Goal: Navigation & Orientation: Find specific page/section

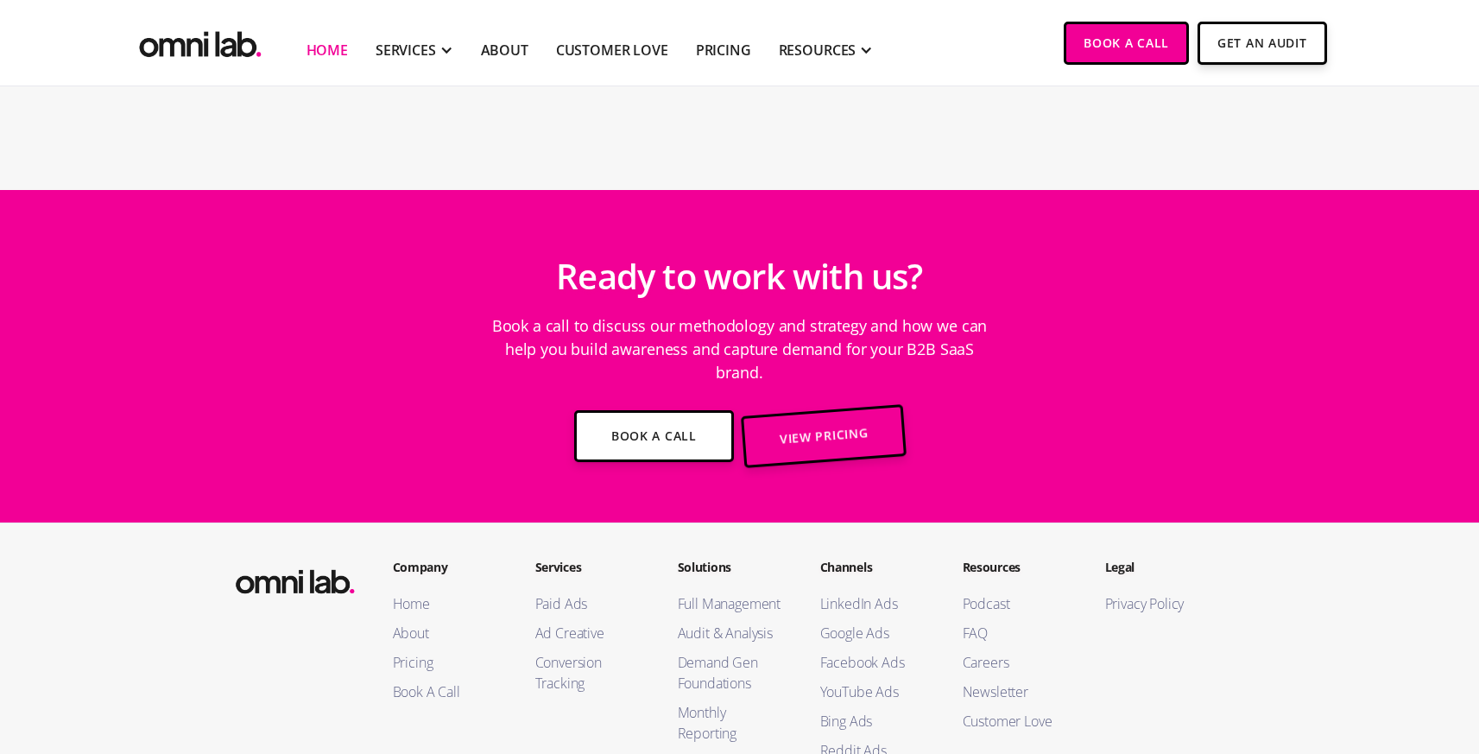
scroll to position [6208, 0]
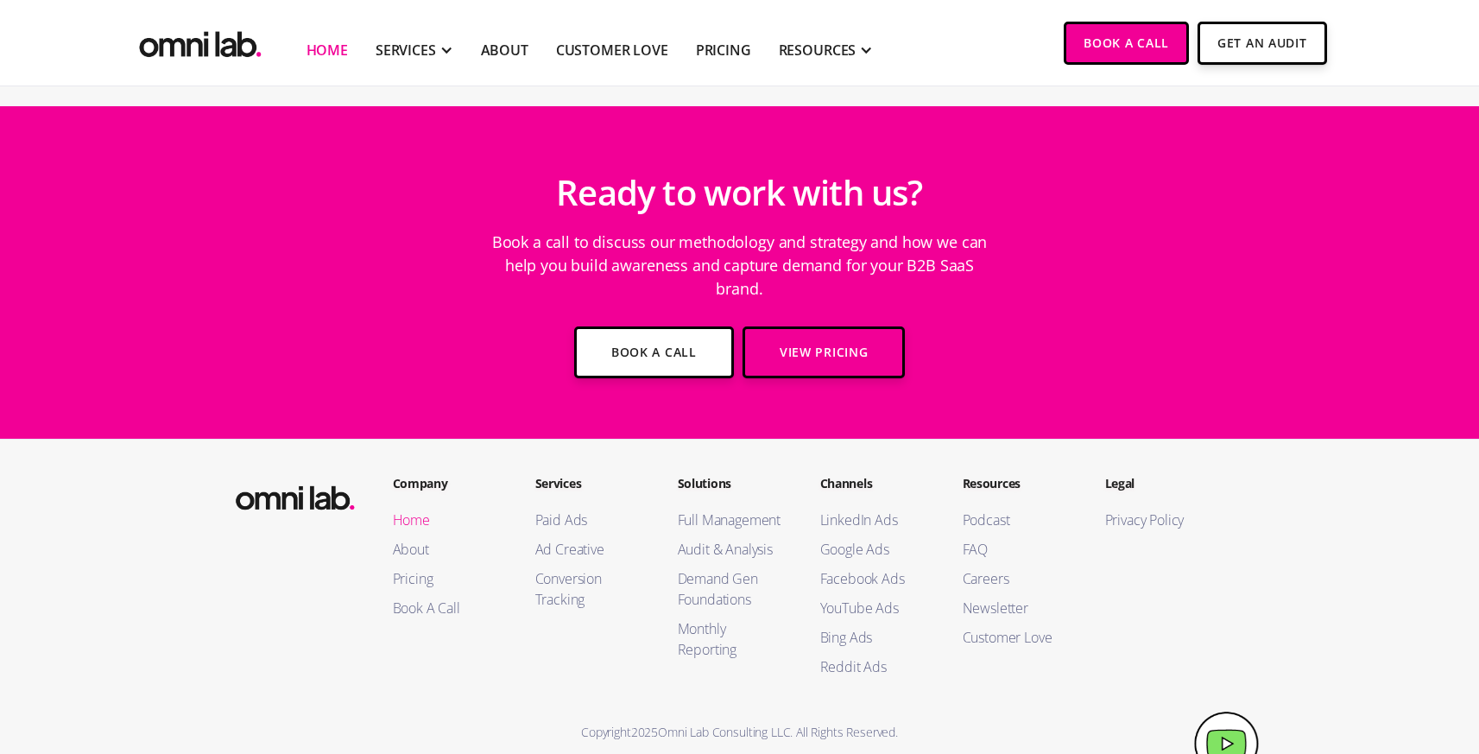
click at [413, 509] on link "Home" at bounding box center [447, 519] width 108 height 21
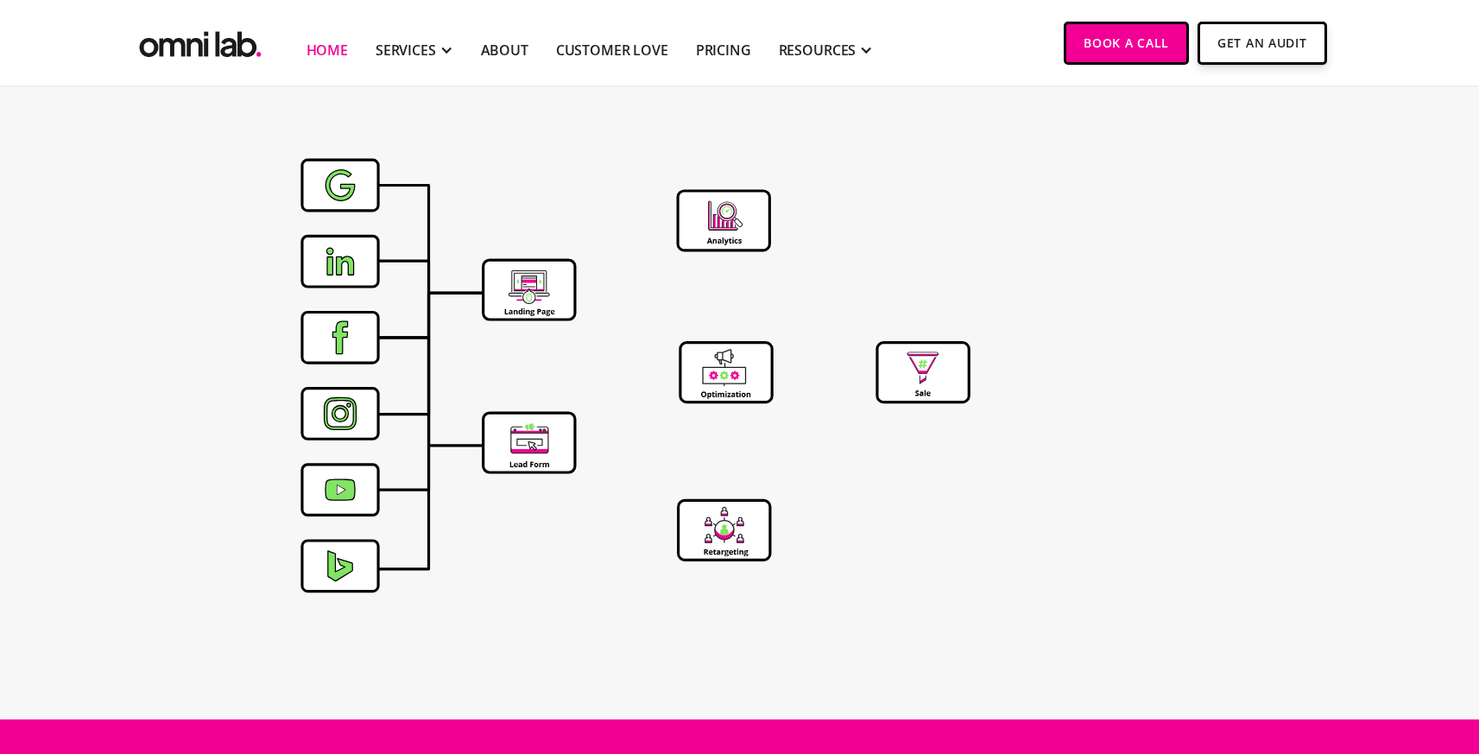
scroll to position [6208, 0]
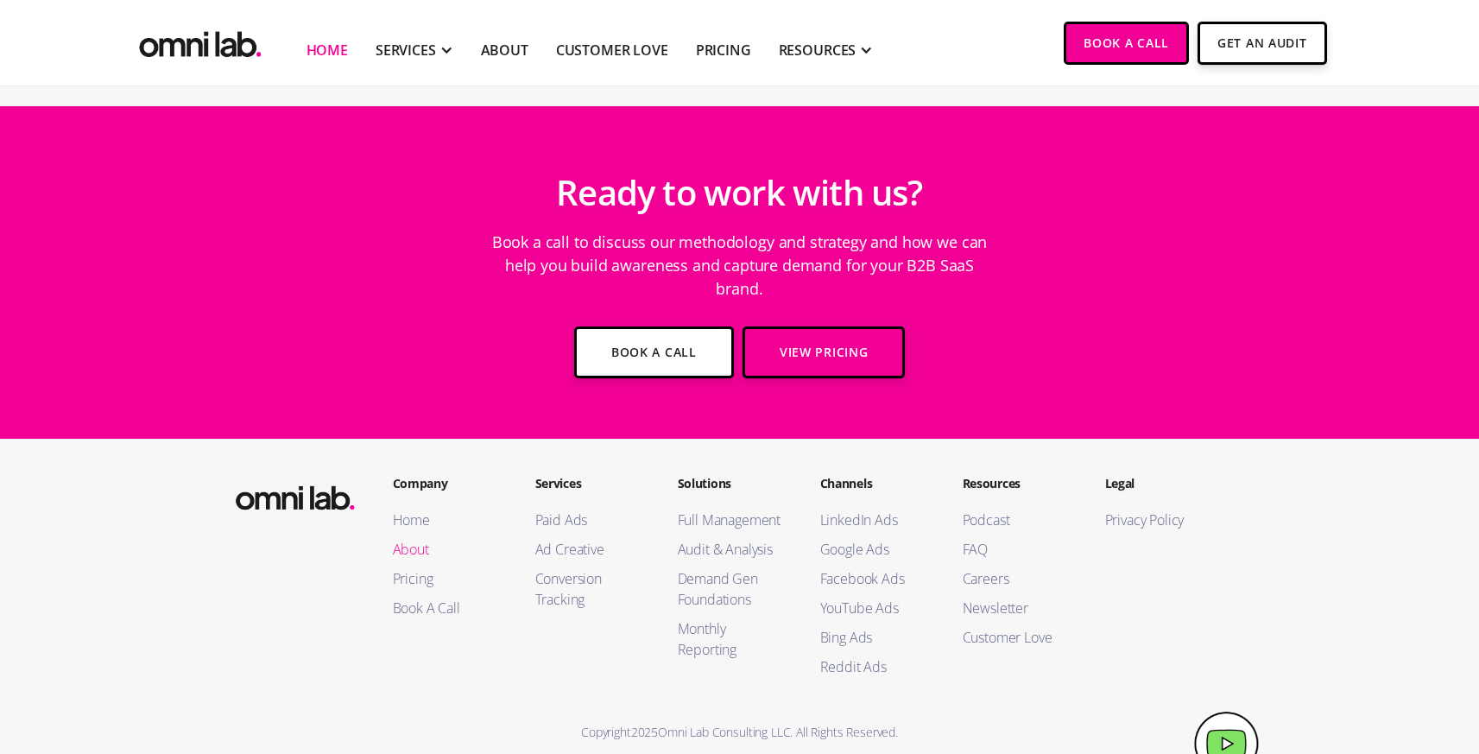
click at [406, 539] on link "About" at bounding box center [447, 549] width 108 height 21
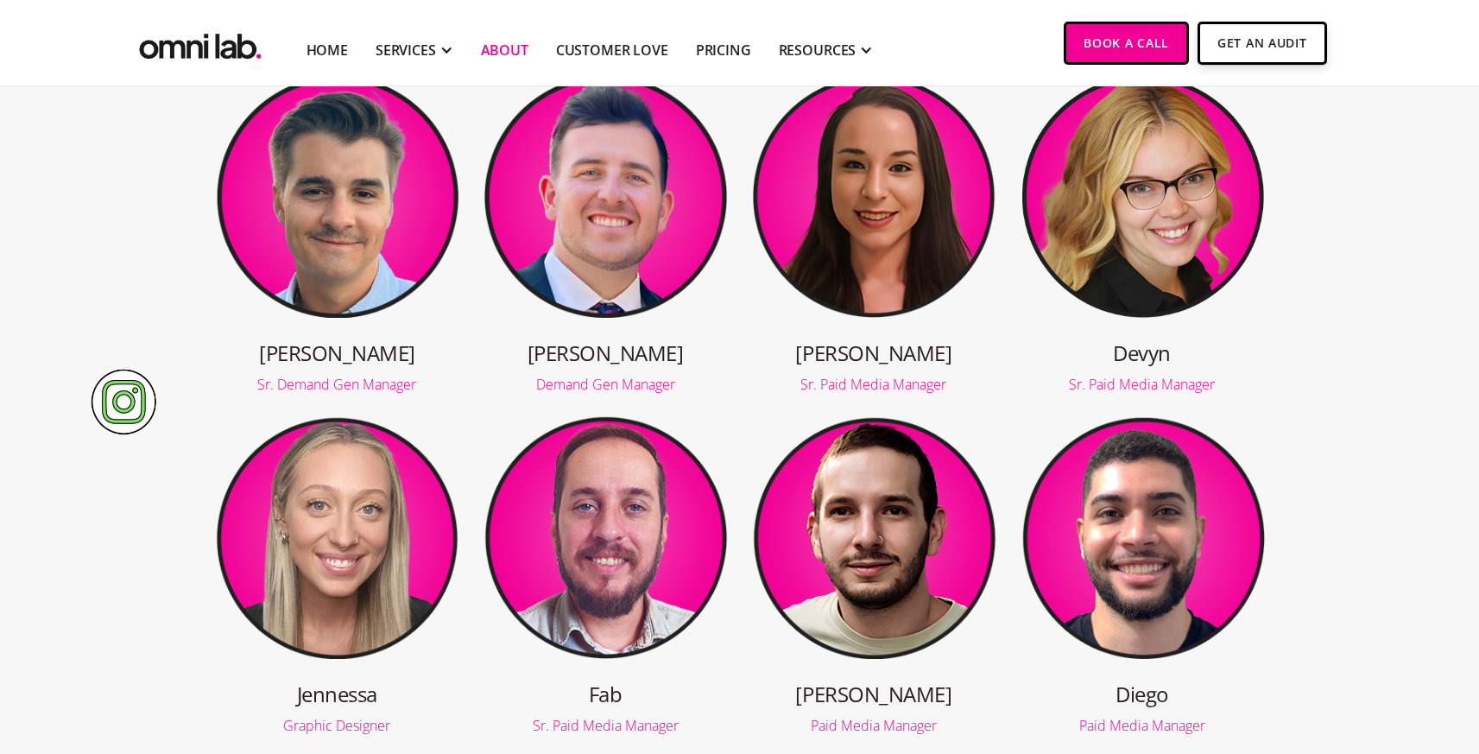
scroll to position [663, 0]
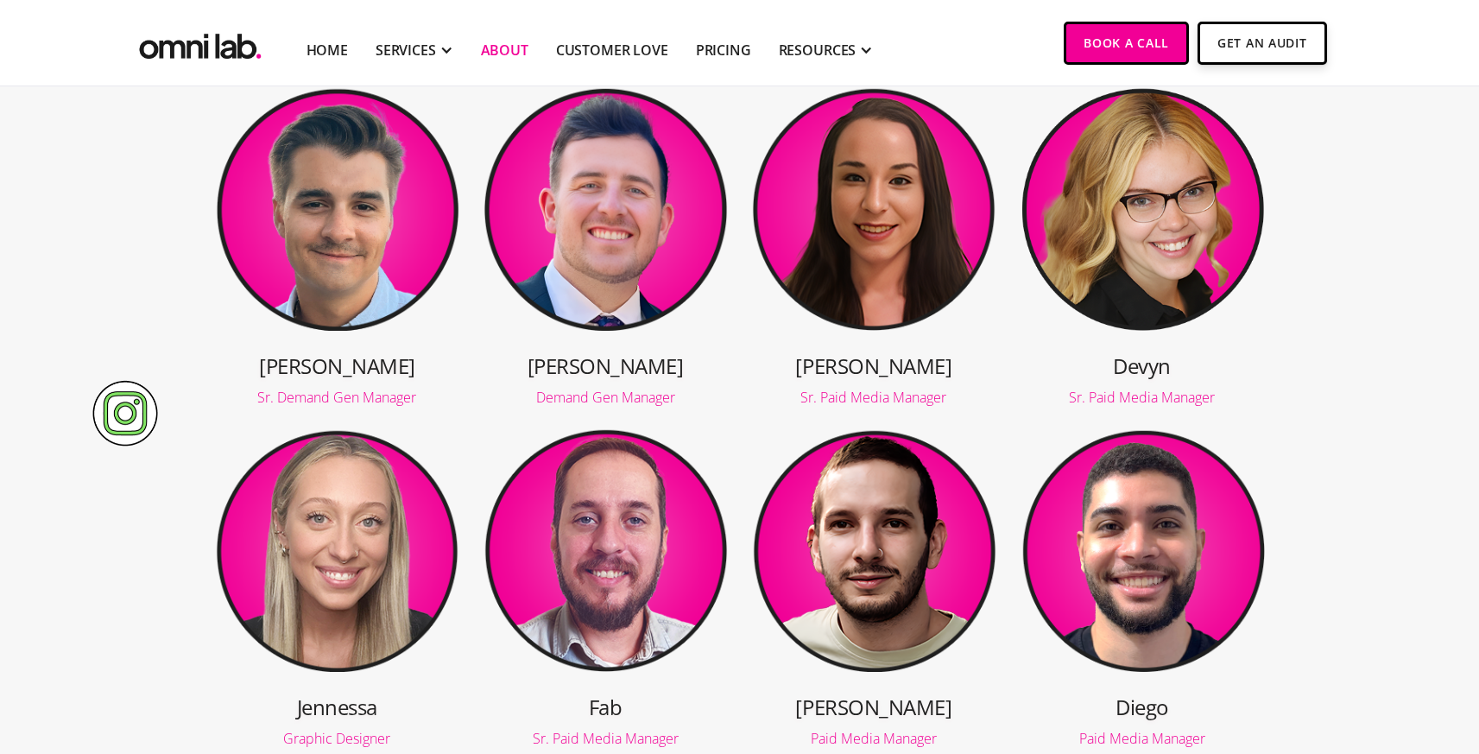
click at [886, 356] on h3 "Maggie" at bounding box center [873, 365] width 245 height 28
click at [886, 357] on h3 "Maggie" at bounding box center [873, 365] width 245 height 28
